Goal: Task Accomplishment & Management: Use online tool/utility

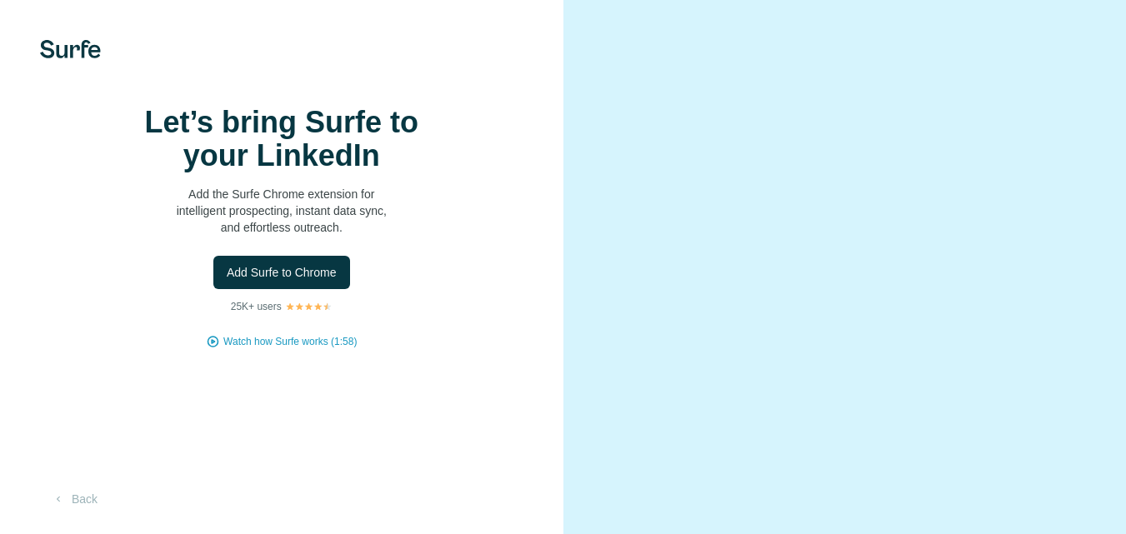
click at [326, 281] on span "Add Surfe to Chrome" at bounding box center [282, 272] width 110 height 17
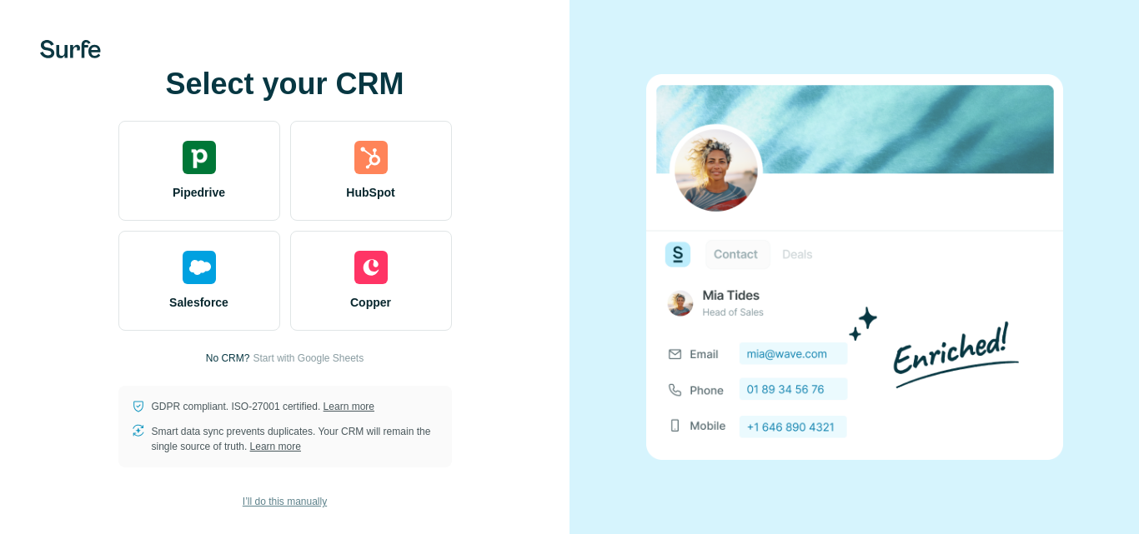
click at [269, 503] on span "I’ll do this manually" at bounding box center [285, 501] width 84 height 15
